Goal: Obtain resource: Obtain resource

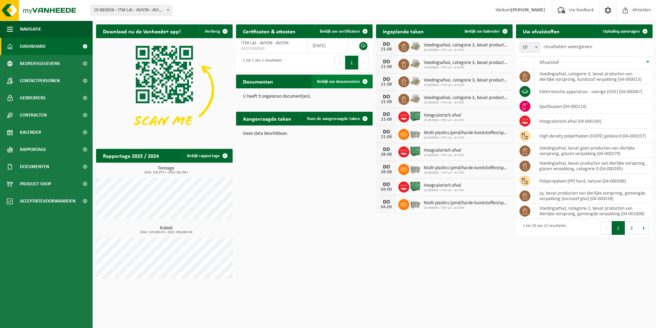
click at [337, 83] on span "Bekijk uw documenten" at bounding box center [338, 81] width 43 height 4
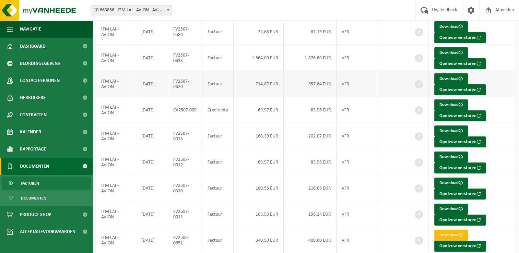
scroll to position [115, 0]
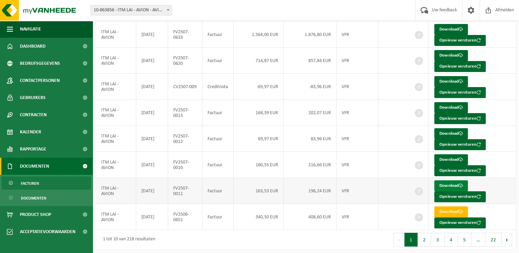
click at [446, 184] on link "Download" at bounding box center [452, 186] width 34 height 11
click at [451, 157] on link "Download" at bounding box center [452, 159] width 34 height 11
click at [450, 131] on link "Download" at bounding box center [452, 133] width 34 height 11
click at [449, 105] on link "Download" at bounding box center [452, 107] width 34 height 11
click at [453, 79] on link "Download" at bounding box center [452, 81] width 34 height 11
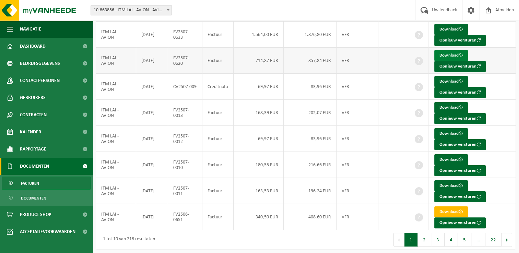
click at [449, 52] on link "Download" at bounding box center [452, 55] width 34 height 11
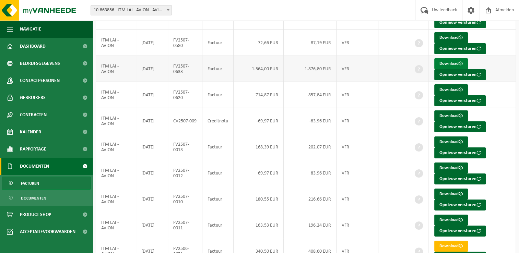
click at [452, 60] on link "Download" at bounding box center [452, 63] width 34 height 11
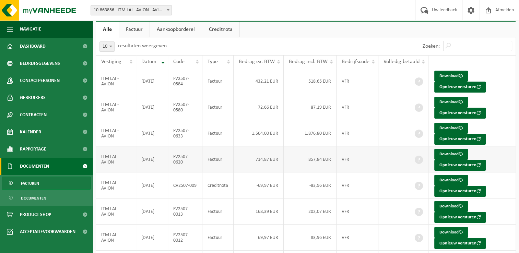
scroll to position [12, 0]
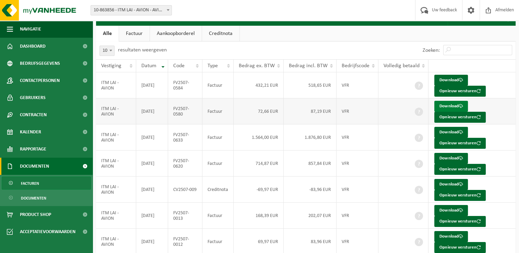
click at [446, 105] on link "Download" at bounding box center [452, 106] width 34 height 11
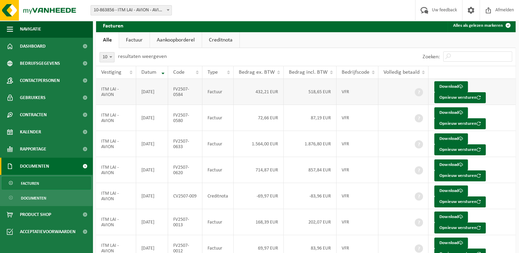
scroll to position [0, 0]
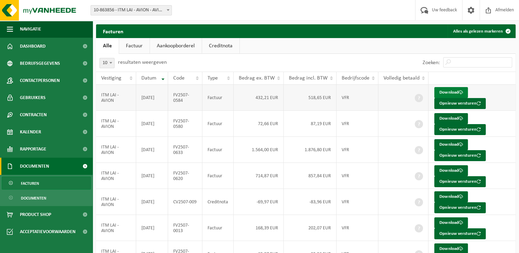
click at [446, 91] on link "Download" at bounding box center [452, 92] width 34 height 11
click at [39, 131] on span "Kalender" at bounding box center [30, 132] width 21 height 17
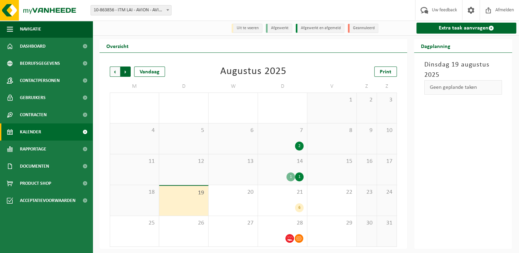
click at [117, 73] on span "Vorige" at bounding box center [115, 72] width 10 height 10
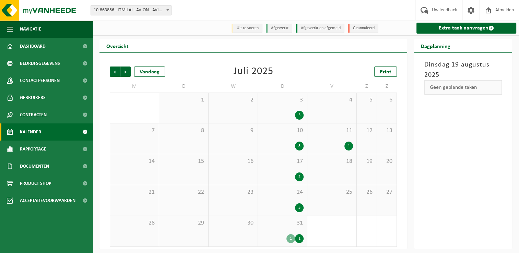
click at [288, 134] on span "10" at bounding box center [283, 131] width 42 height 8
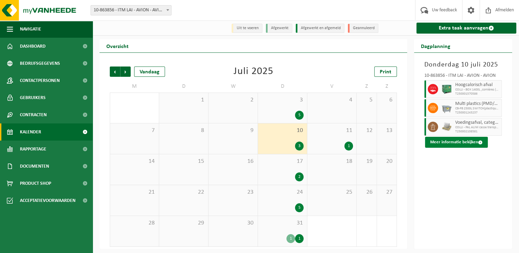
click at [461, 144] on button "Meer informatie bekijken" at bounding box center [456, 142] width 63 height 11
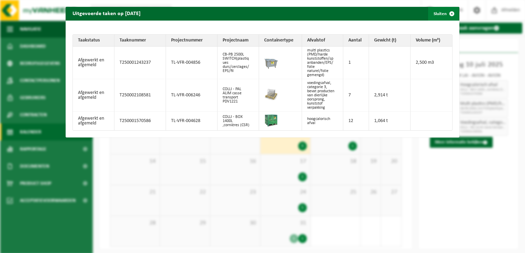
click at [433, 15] on button "Sluiten" at bounding box center [443, 14] width 31 height 14
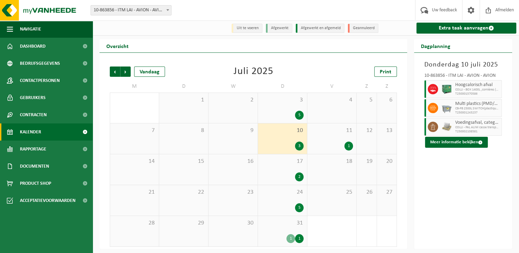
click at [285, 108] on div "3 5" at bounding box center [282, 108] width 49 height 30
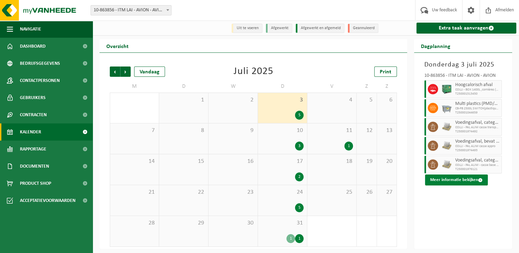
click at [455, 181] on button "Meer informatie bekijken" at bounding box center [456, 180] width 63 height 11
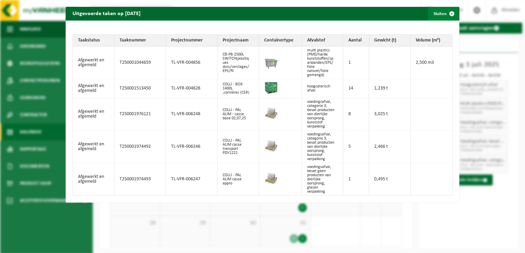
click at [433, 11] on button "Sluiten" at bounding box center [443, 14] width 31 height 14
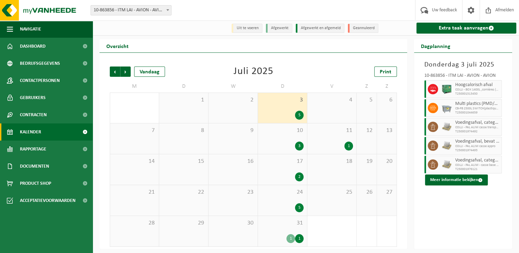
click at [270, 135] on span "10" at bounding box center [283, 131] width 42 height 8
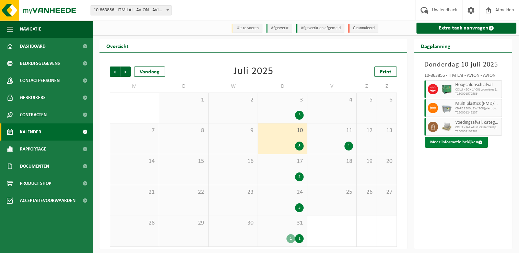
click at [452, 140] on button "Meer informatie bekijken" at bounding box center [456, 142] width 63 height 11
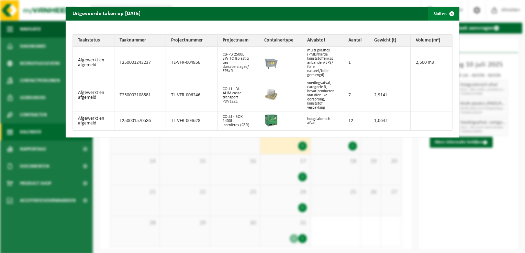
click at [436, 12] on button "Sluiten" at bounding box center [443, 14] width 31 height 14
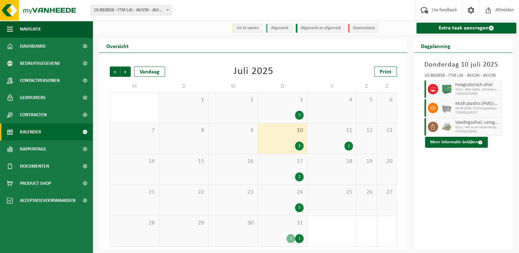
click at [332, 141] on div "11 1" at bounding box center [332, 139] width 49 height 31
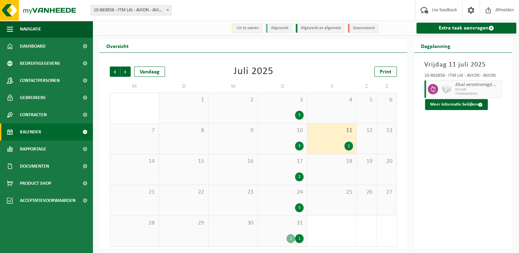
click at [265, 170] on div "17 2" at bounding box center [282, 169] width 49 height 31
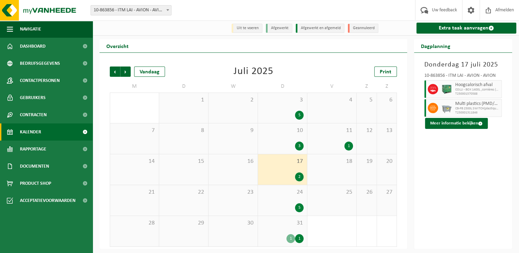
click at [265, 205] on div "5" at bounding box center [283, 208] width 42 height 9
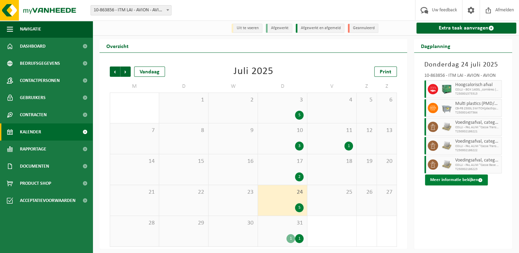
click at [455, 181] on button "Meer informatie bekijken" at bounding box center [456, 180] width 63 height 11
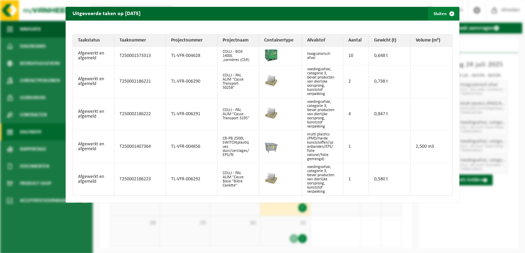
click at [430, 16] on button "Sluiten" at bounding box center [443, 14] width 31 height 14
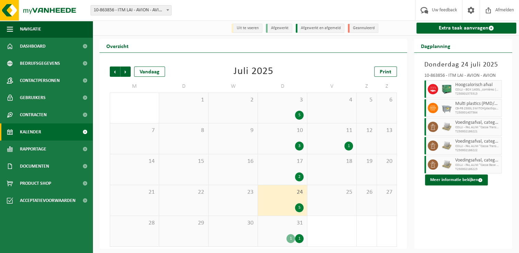
click at [286, 108] on div "3 5" at bounding box center [282, 108] width 49 height 30
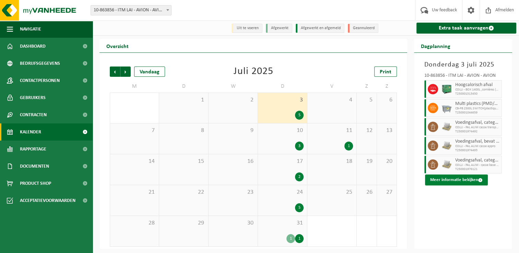
click at [455, 182] on button "Meer informatie bekijken" at bounding box center [456, 180] width 63 height 11
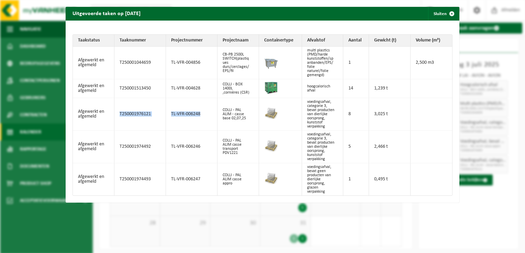
drag, startPoint x: 200, startPoint y: 117, endPoint x: 117, endPoint y: 120, distance: 83.1
click at [117, 120] on tr "Afgewerkt en afgemeld T250001976121 TL-VFR-006248 COLLI - PAL ALIM - casse base…" at bounding box center [262, 114] width 379 height 33
click at [439, 14] on button "Sluiten" at bounding box center [443, 14] width 31 height 14
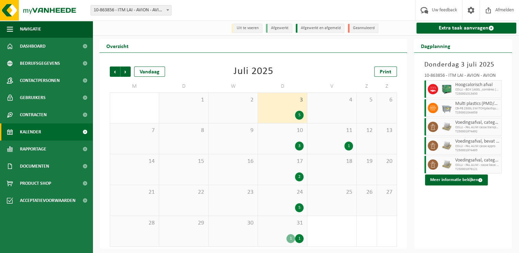
click at [290, 140] on div "10 3" at bounding box center [282, 139] width 49 height 31
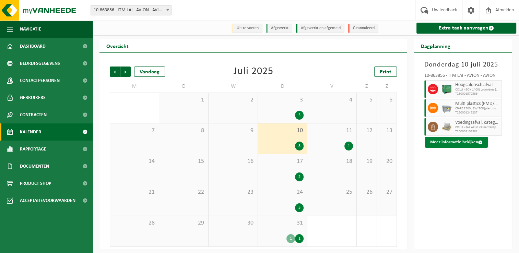
click at [457, 144] on button "Meer informatie bekijken" at bounding box center [456, 142] width 63 height 11
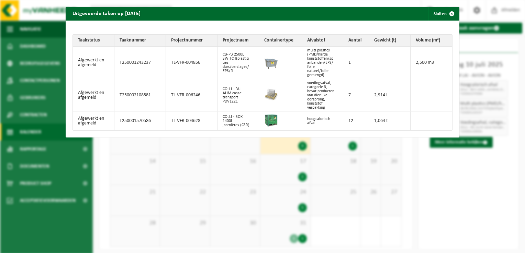
click at [254, 1] on div "Uitgevoerde taken op 2025-07-10 Sluiten Taakstatus Taaknummer Projectnummer Pro…" at bounding box center [262, 126] width 525 height 253
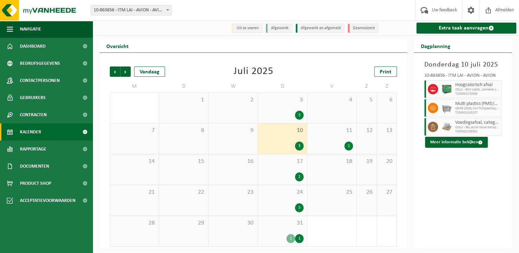
click at [284, 209] on div "5" at bounding box center [283, 208] width 42 height 9
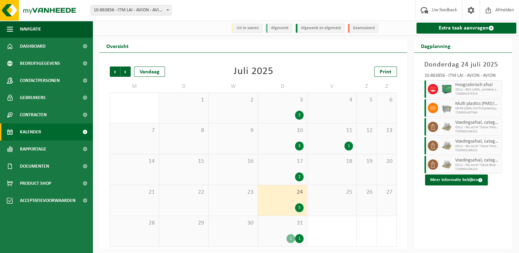
click at [277, 230] on div "31 1 1" at bounding box center [282, 231] width 49 height 31
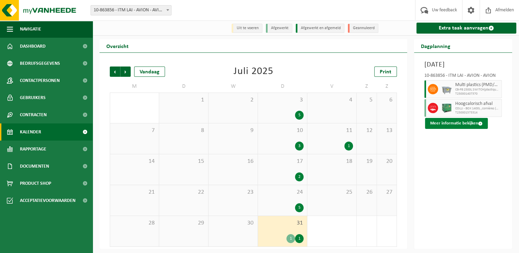
click at [459, 123] on button "Meer informatie bekijken" at bounding box center [456, 123] width 63 height 11
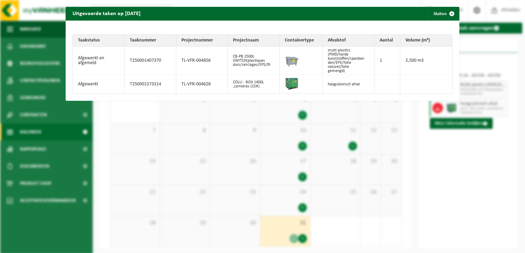
click at [448, 199] on div "Uitgevoerde taken op 2025-07-31 Sluiten Taakstatus Taaknummer Projectnummer Pro…" at bounding box center [262, 126] width 525 height 253
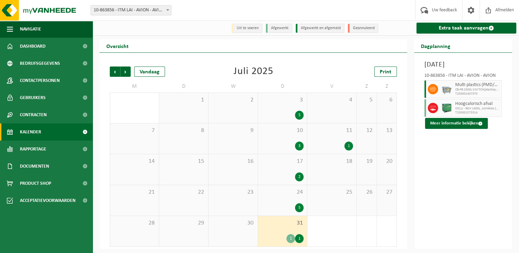
scroll to position [1, 0]
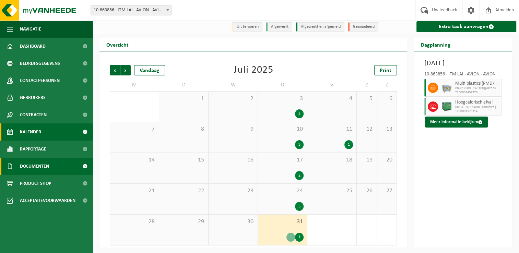
click at [39, 167] on span "Documenten" at bounding box center [34, 166] width 29 height 17
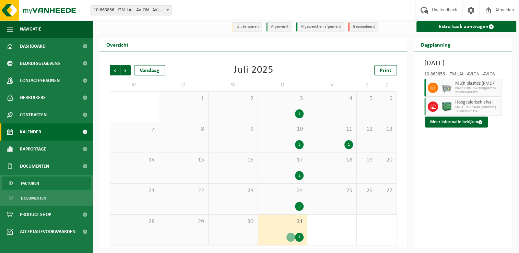
click at [40, 184] on link "Facturen" at bounding box center [46, 183] width 89 height 13
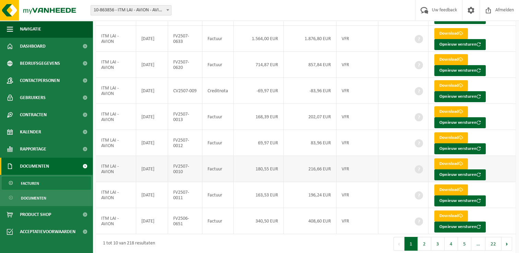
scroll to position [115, 0]
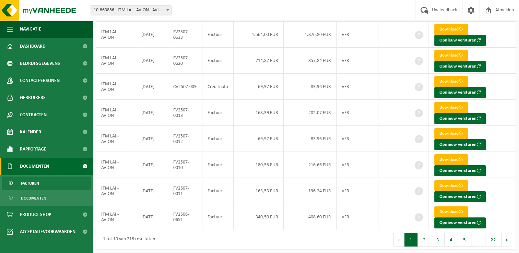
click at [42, 167] on span "Documenten" at bounding box center [34, 166] width 29 height 17
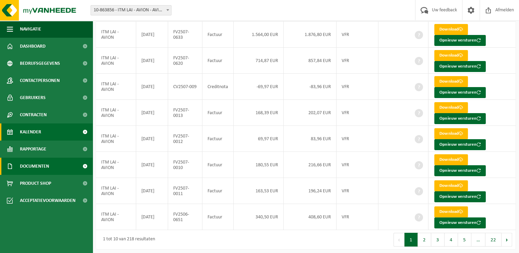
click at [40, 133] on span "Kalender" at bounding box center [30, 132] width 21 height 17
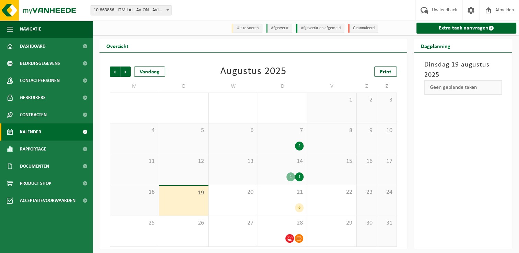
click at [280, 148] on div "2" at bounding box center [283, 146] width 42 height 9
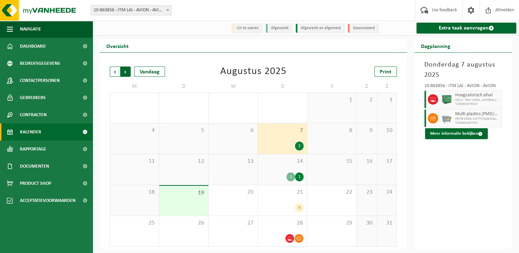
click at [113, 73] on span "Vorige" at bounding box center [115, 72] width 10 height 10
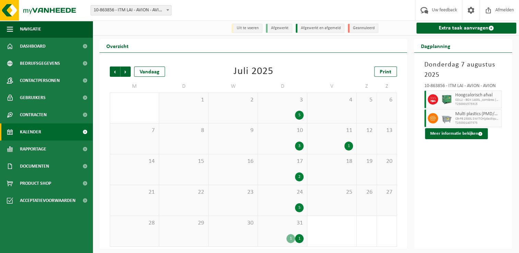
click at [267, 107] on div "3 5" at bounding box center [282, 108] width 49 height 30
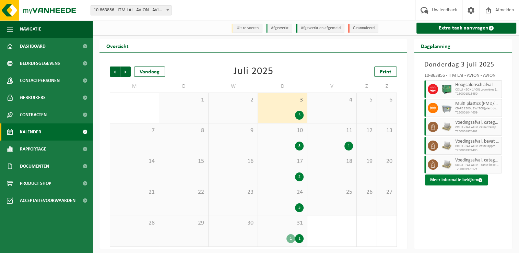
click at [468, 183] on button "Meer informatie bekijken" at bounding box center [456, 180] width 63 height 11
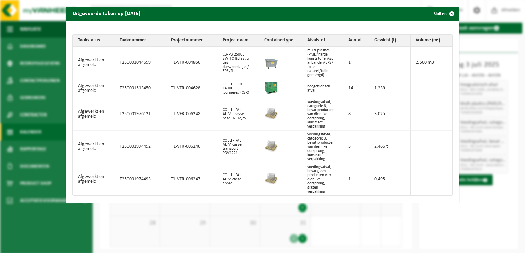
click at [195, 116] on td "TL-VFR-006248" at bounding box center [191, 114] width 51 height 33
click at [203, 111] on td "TL-VFR-006248" at bounding box center [191, 114] width 51 height 33
drag, startPoint x: 202, startPoint y: 113, endPoint x: 169, endPoint y: 117, distance: 33.1
click at [169, 117] on td "TL-VFR-006248" at bounding box center [191, 114] width 51 height 33
copy td "TL-VFR-006248"
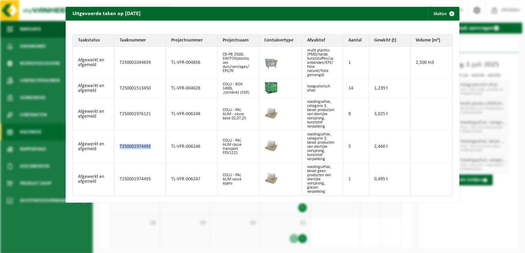
drag, startPoint x: 150, startPoint y: 152, endPoint x: 107, endPoint y: 152, distance: 42.6
click at [107, 152] on tr "Afgewerkt en afgemeld T250001974492 TL-VFR-006246 COLLI - PAL ALIM casse transp…" at bounding box center [262, 147] width 379 height 33
copy tr "T250001974492"
drag, startPoint x: 199, startPoint y: 154, endPoint x: 168, endPoint y: 158, distance: 31.8
click at [168, 158] on td "TL-VFR-006246" at bounding box center [191, 147] width 51 height 33
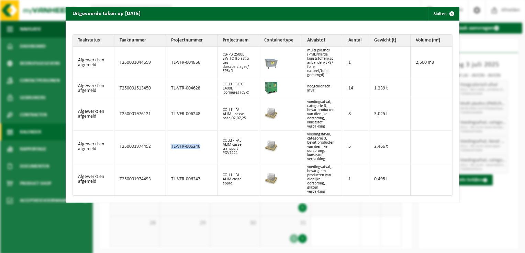
copy td "TL-VFR-006246"
click at [434, 14] on button "Sluiten" at bounding box center [443, 14] width 31 height 14
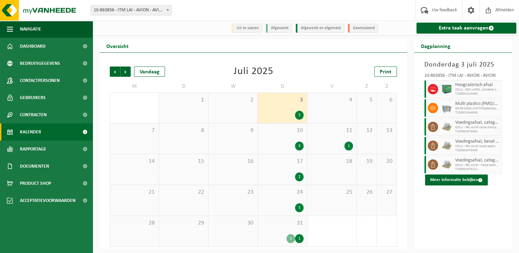
click at [282, 138] on div "10 3" at bounding box center [282, 139] width 49 height 31
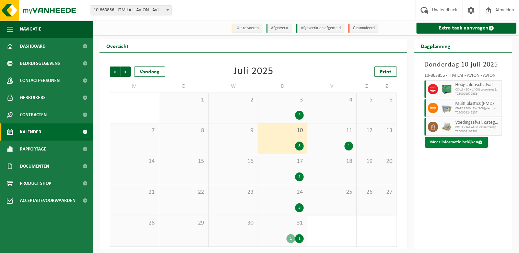
click at [468, 141] on button "Meer informatie bekijken" at bounding box center [456, 142] width 63 height 11
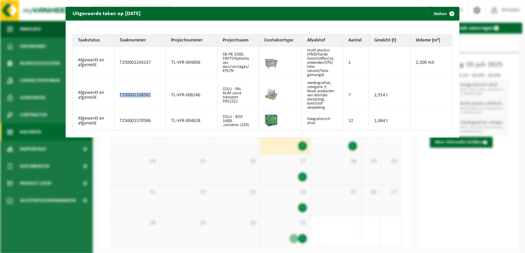
drag, startPoint x: 150, startPoint y: 98, endPoint x: 115, endPoint y: 101, distance: 35.1
click at [115, 101] on td "T250002108581" at bounding box center [139, 95] width 51 height 33
copy td "T250002108581"
click at [75, 230] on div "Uitgevoerde taken op 2025-07-10 Sluiten Taakstatus Taaknummer Projectnummer Pro…" at bounding box center [262, 126] width 525 height 253
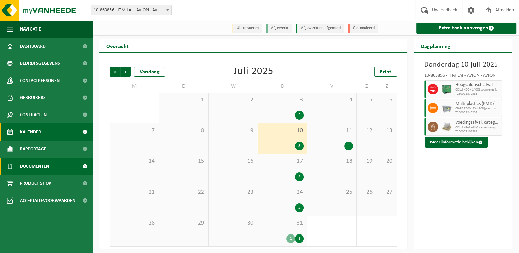
click at [41, 169] on span "Documenten" at bounding box center [34, 166] width 29 height 17
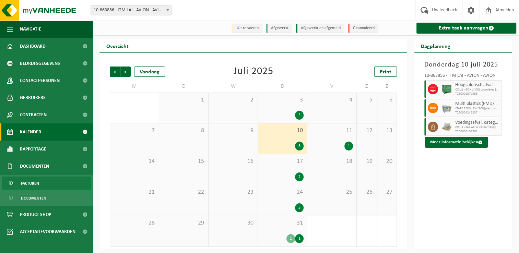
click at [38, 181] on span "Facturen" at bounding box center [30, 183] width 18 height 13
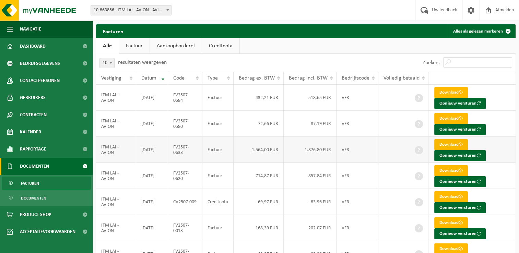
click at [451, 143] on link "Download" at bounding box center [452, 144] width 34 height 11
click at [45, 130] on link "Kalender" at bounding box center [46, 132] width 93 height 17
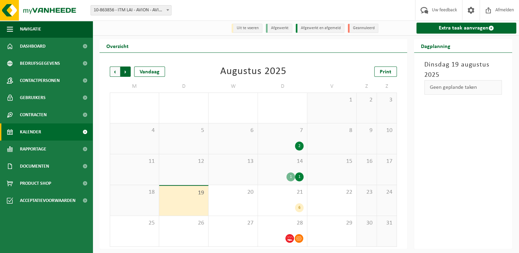
click at [115, 72] on span "Vorige" at bounding box center [115, 72] width 10 height 10
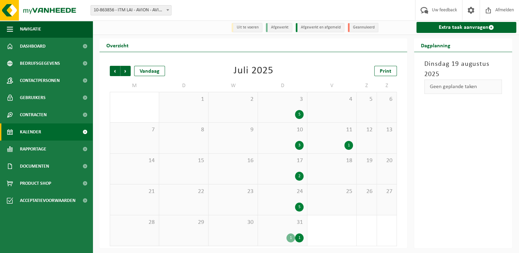
scroll to position [1, 0]
click at [275, 230] on div "31 1 1" at bounding box center [282, 231] width 49 height 31
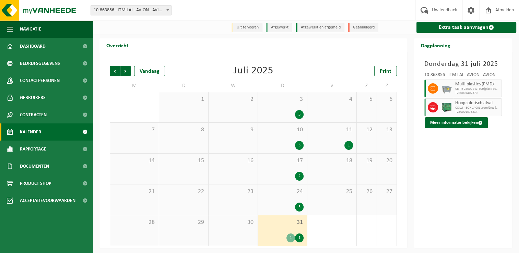
click at [284, 103] on span "3" at bounding box center [283, 100] width 42 height 8
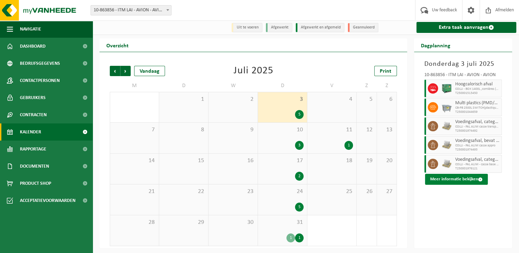
click at [457, 181] on button "Meer informatie bekijken" at bounding box center [456, 179] width 63 height 11
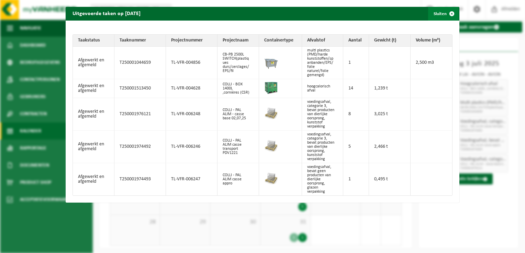
click at [431, 12] on button "Sluiten" at bounding box center [443, 14] width 31 height 14
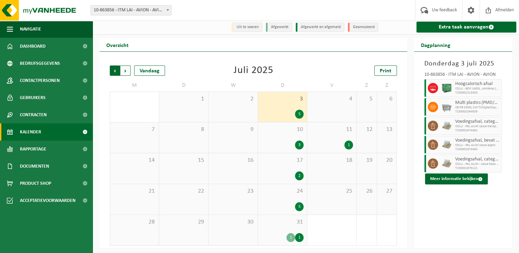
click at [129, 72] on span "Volgende" at bounding box center [126, 71] width 10 height 10
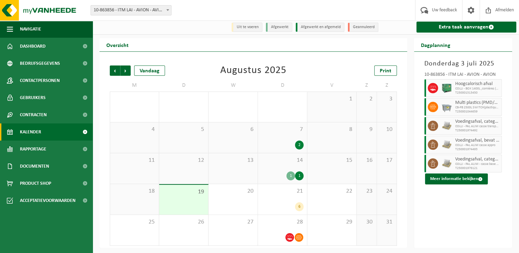
click at [277, 135] on div "7 2" at bounding box center [282, 138] width 49 height 31
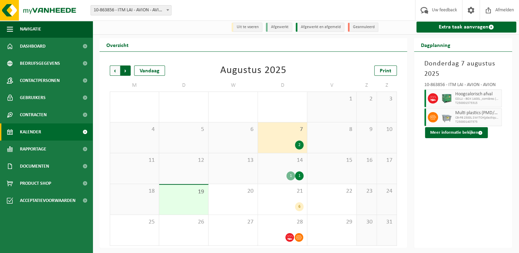
click at [111, 71] on span "Vorige" at bounding box center [115, 71] width 10 height 10
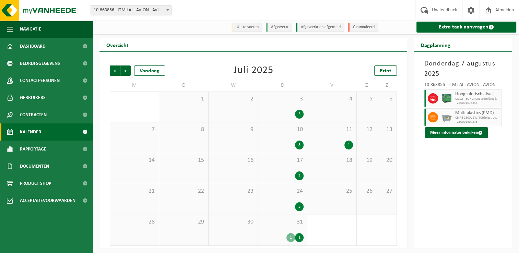
scroll to position [1, 0]
click at [284, 230] on div "31 1 1" at bounding box center [282, 230] width 49 height 31
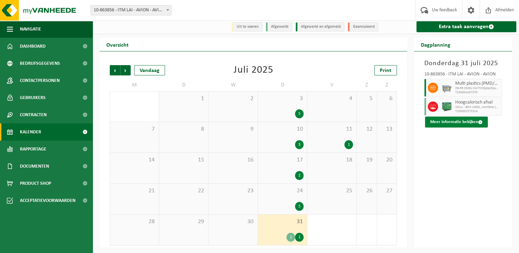
click at [454, 126] on button "Meer informatie bekijken" at bounding box center [456, 122] width 63 height 11
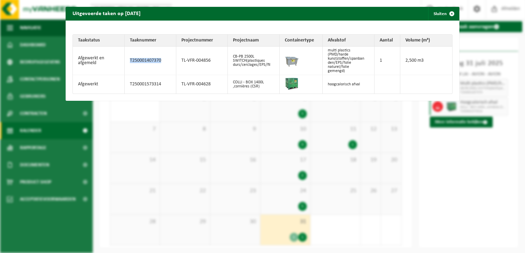
drag, startPoint x: 162, startPoint y: 59, endPoint x: 126, endPoint y: 59, distance: 35.4
click at [126, 59] on td "T250001407370" at bounding box center [150, 61] width 51 height 28
copy td "T250001407370"
click at [437, 13] on button "Sluiten" at bounding box center [443, 14] width 31 height 14
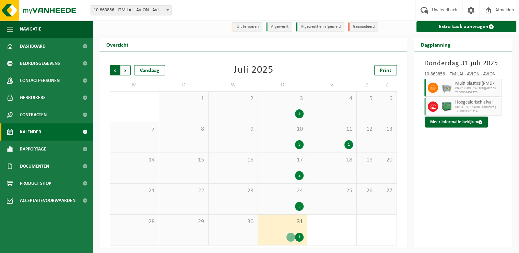
click at [128, 71] on span "Volgende" at bounding box center [126, 70] width 10 height 10
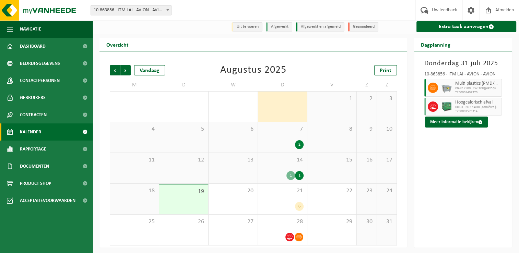
click at [283, 137] on div "7 2" at bounding box center [282, 137] width 49 height 31
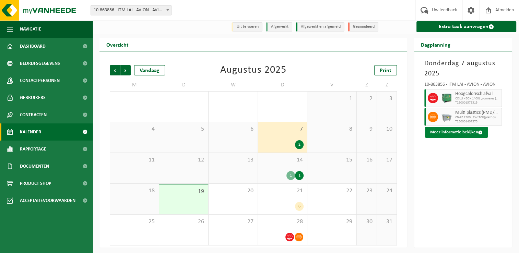
click at [463, 134] on button "Meer informatie bekijken" at bounding box center [456, 132] width 63 height 11
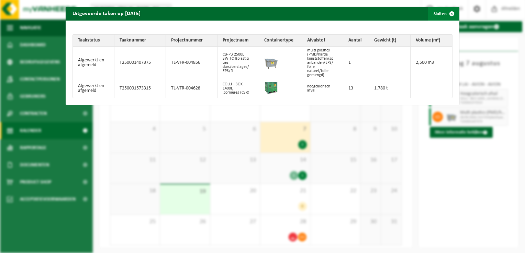
click at [434, 11] on button "Sluiten" at bounding box center [443, 14] width 31 height 14
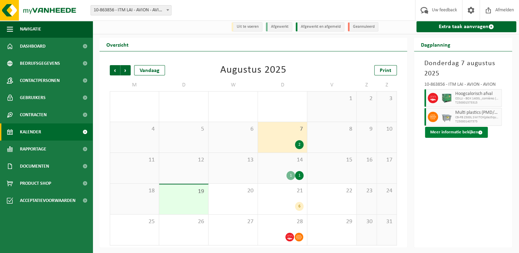
click at [462, 131] on button "Meer informatie bekijken" at bounding box center [456, 132] width 63 height 11
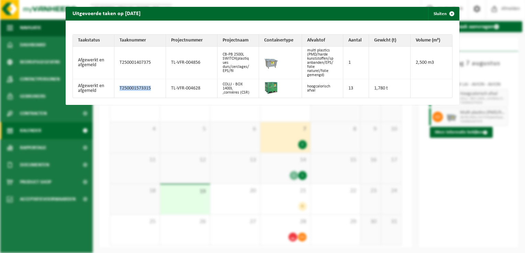
drag, startPoint x: 152, startPoint y: 88, endPoint x: 117, endPoint y: 90, distance: 35.8
click at [117, 90] on td "T250001573315" at bounding box center [139, 88] width 51 height 19
copy td "T250001573315"
click at [433, 14] on button "Sluiten" at bounding box center [443, 14] width 31 height 14
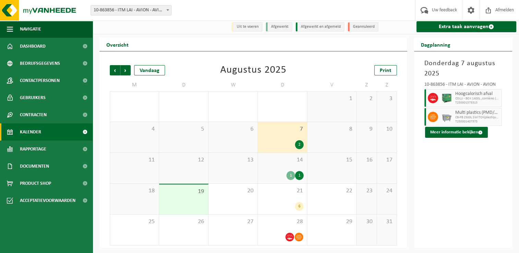
click at [286, 168] on div "14 1 1" at bounding box center [282, 168] width 49 height 31
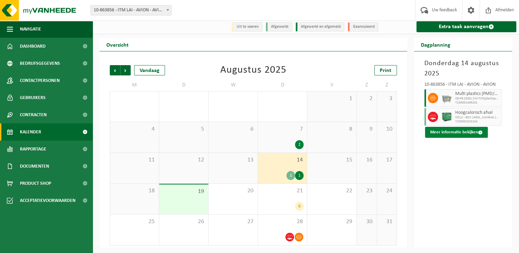
click at [459, 134] on button "Meer informatie bekijken" at bounding box center [456, 132] width 63 height 11
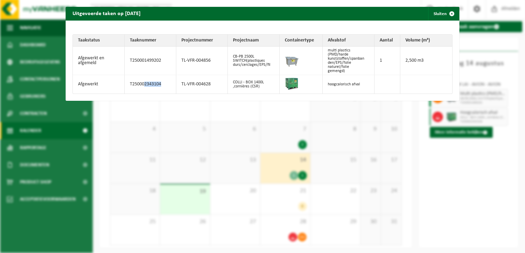
drag, startPoint x: 162, startPoint y: 82, endPoint x: 143, endPoint y: 84, distance: 19.1
click at [143, 84] on td "T250002343104" at bounding box center [150, 84] width 51 height 19
drag, startPoint x: 143, startPoint y: 84, endPoint x: 222, endPoint y: 81, distance: 79.7
click at [222, 81] on td "TL-VFR-004628" at bounding box center [201, 84] width 51 height 19
drag, startPoint x: 165, startPoint y: 61, endPoint x: 126, endPoint y: 62, distance: 38.8
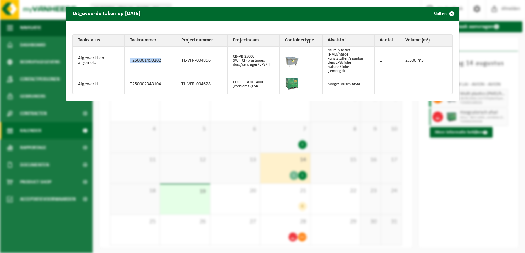
click at [126, 62] on td "T250001499202" at bounding box center [150, 61] width 51 height 28
copy td "T250001499202"
drag, startPoint x: 162, startPoint y: 81, endPoint x: 124, endPoint y: 83, distance: 38.5
click at [125, 83] on td "T250002343104" at bounding box center [150, 84] width 51 height 19
copy td "T250002343104"
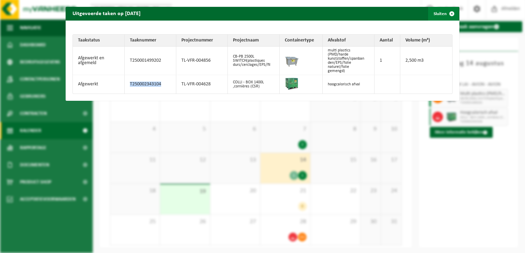
click at [445, 11] on span "button" at bounding box center [452, 14] width 14 height 14
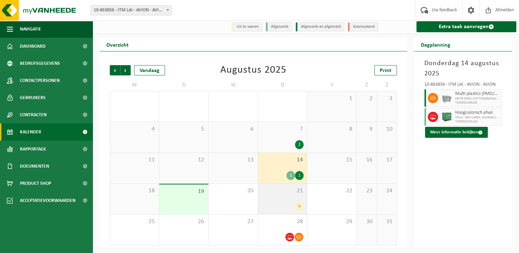
click at [284, 199] on div "21 6" at bounding box center [282, 199] width 49 height 31
